Goal: Transaction & Acquisition: Purchase product/service

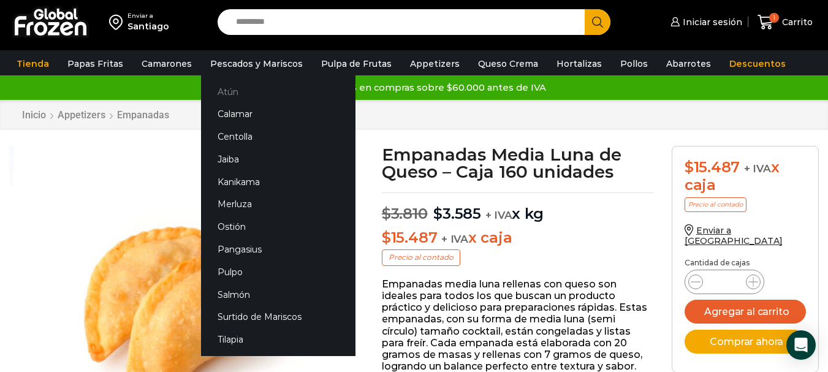
click at [227, 98] on link "Atún" at bounding box center [278, 91] width 154 height 23
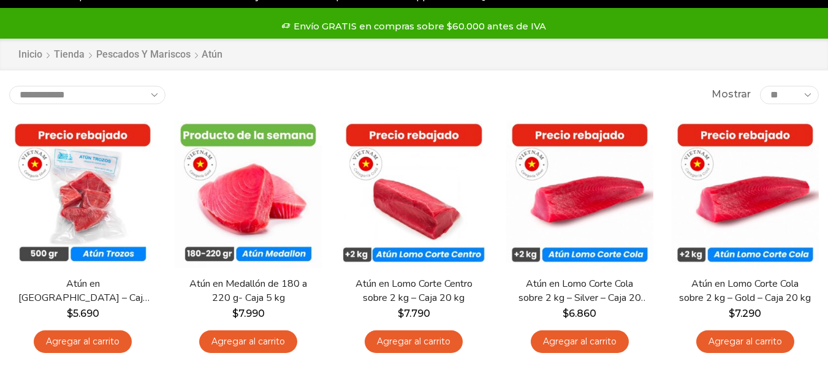
scroll to position [61, 0]
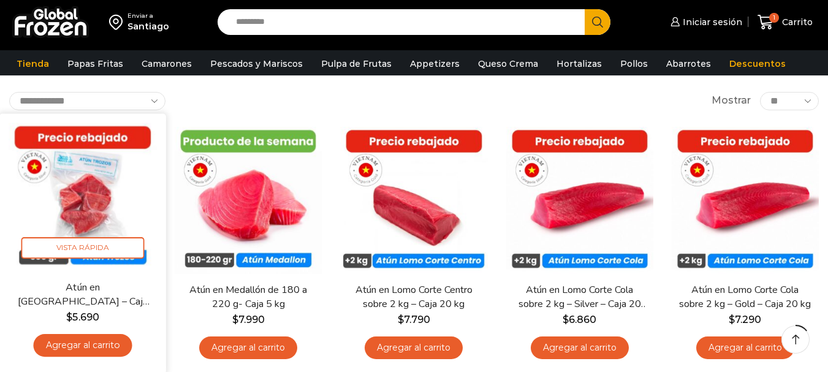
click at [104, 282] on link "Atún en Trozos – Caja 10 kg" at bounding box center [83, 294] width 134 height 29
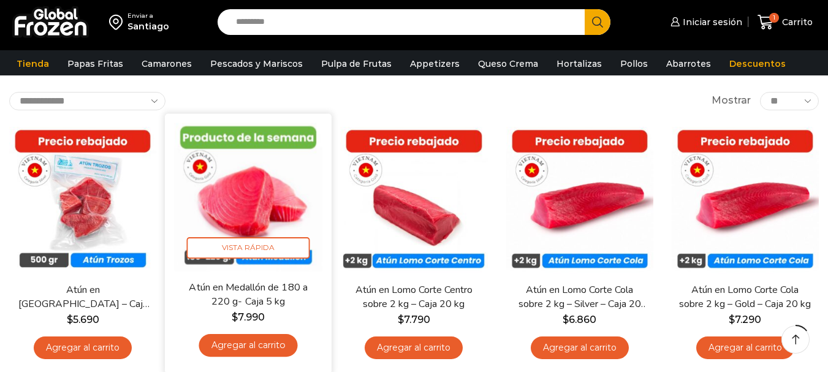
scroll to position [0, 0]
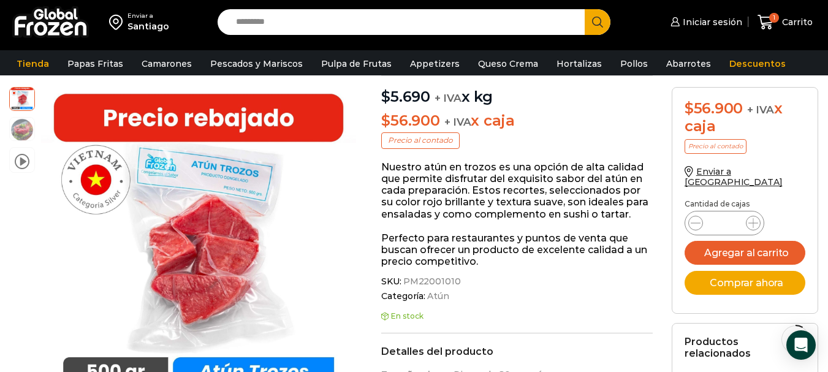
scroll to position [62, 0]
